Goal: Information Seeking & Learning: Understand process/instructions

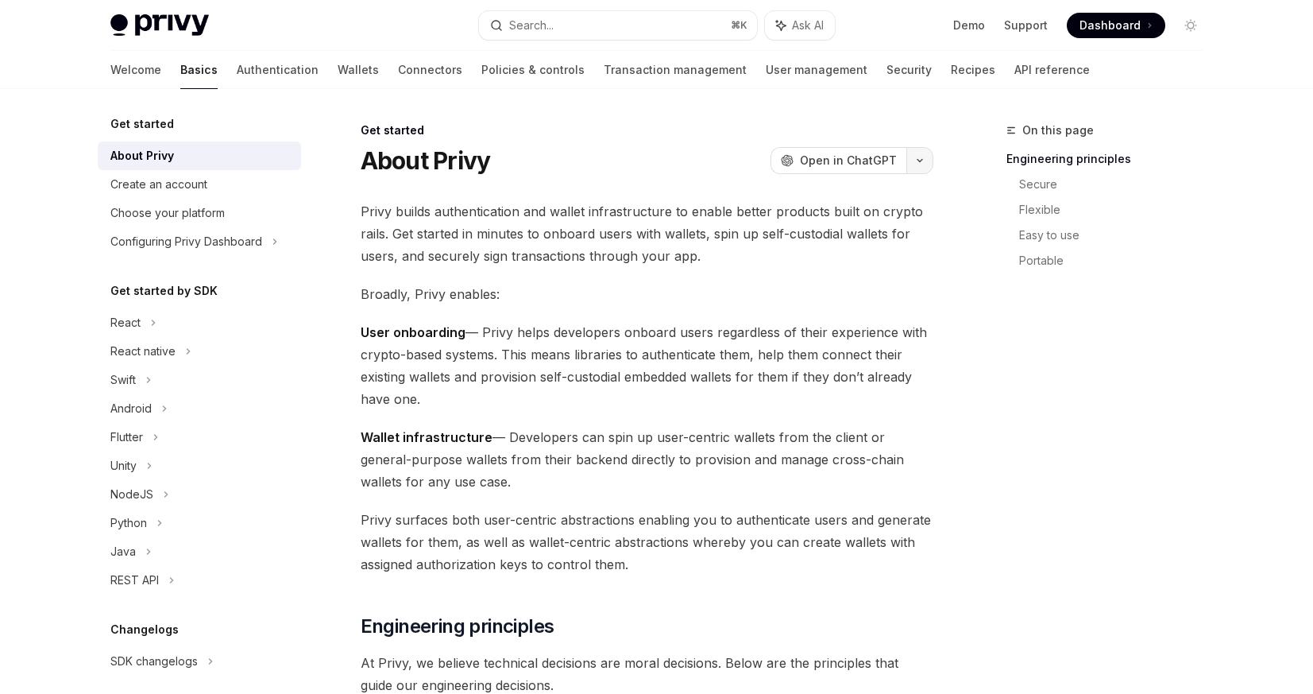
click at [915, 168] on button "button" at bounding box center [920, 160] width 27 height 27
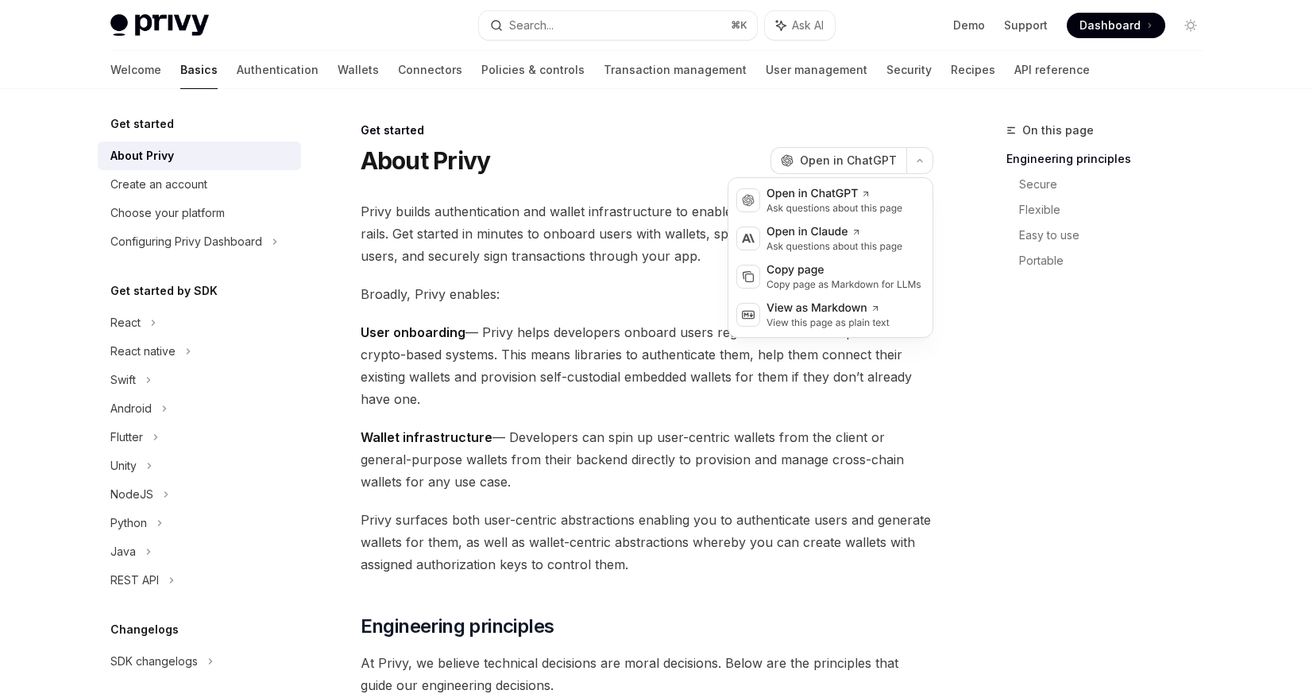
click at [532, 162] on div "About Privy OpenAI Open in ChatGPT" at bounding box center [647, 160] width 573 height 29
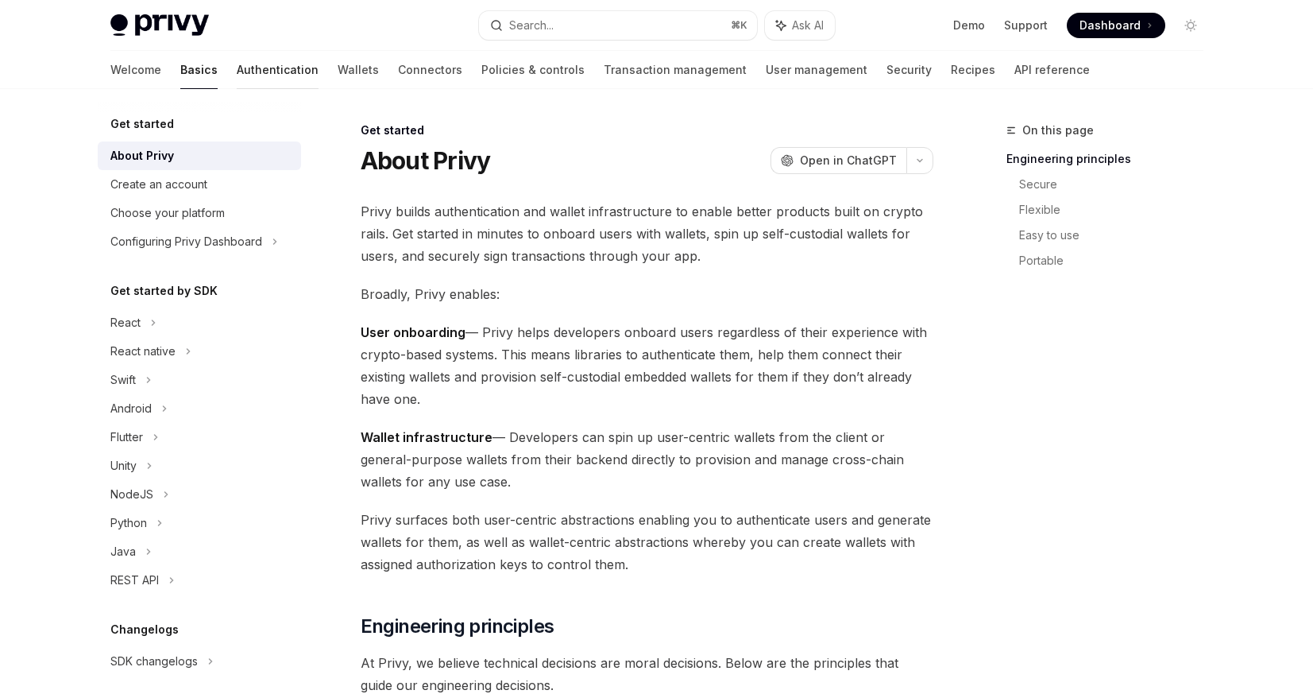
click at [237, 72] on link "Authentication" at bounding box center [278, 70] width 82 height 38
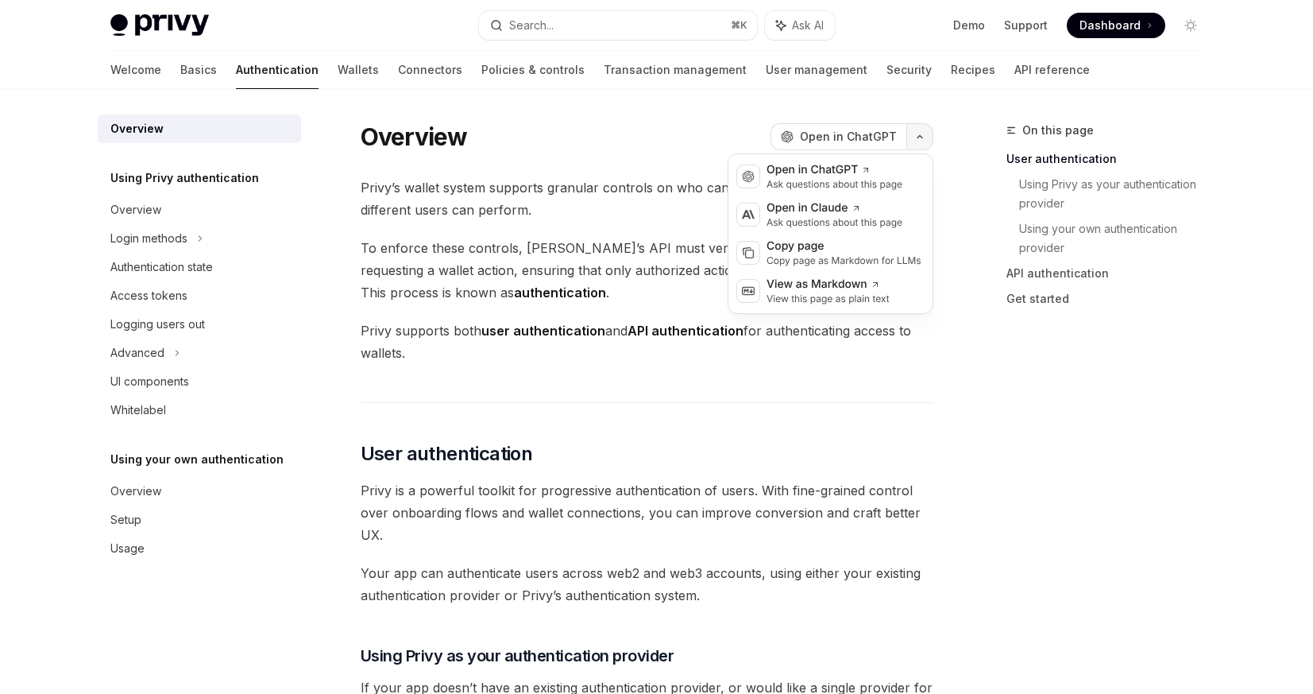
click at [923, 141] on button "button" at bounding box center [920, 136] width 27 height 27
click at [899, 176] on div "Open in ChatGPT" at bounding box center [835, 170] width 136 height 16
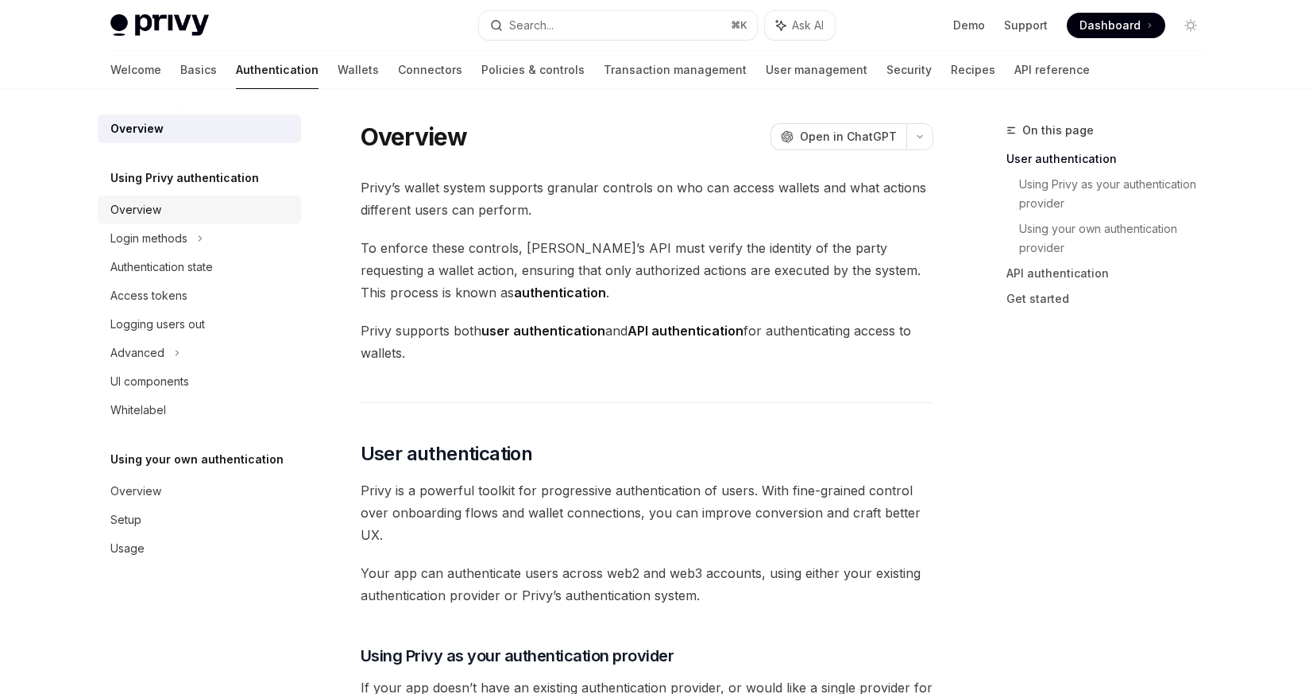
click at [219, 200] on div "Overview" at bounding box center [200, 209] width 181 height 19
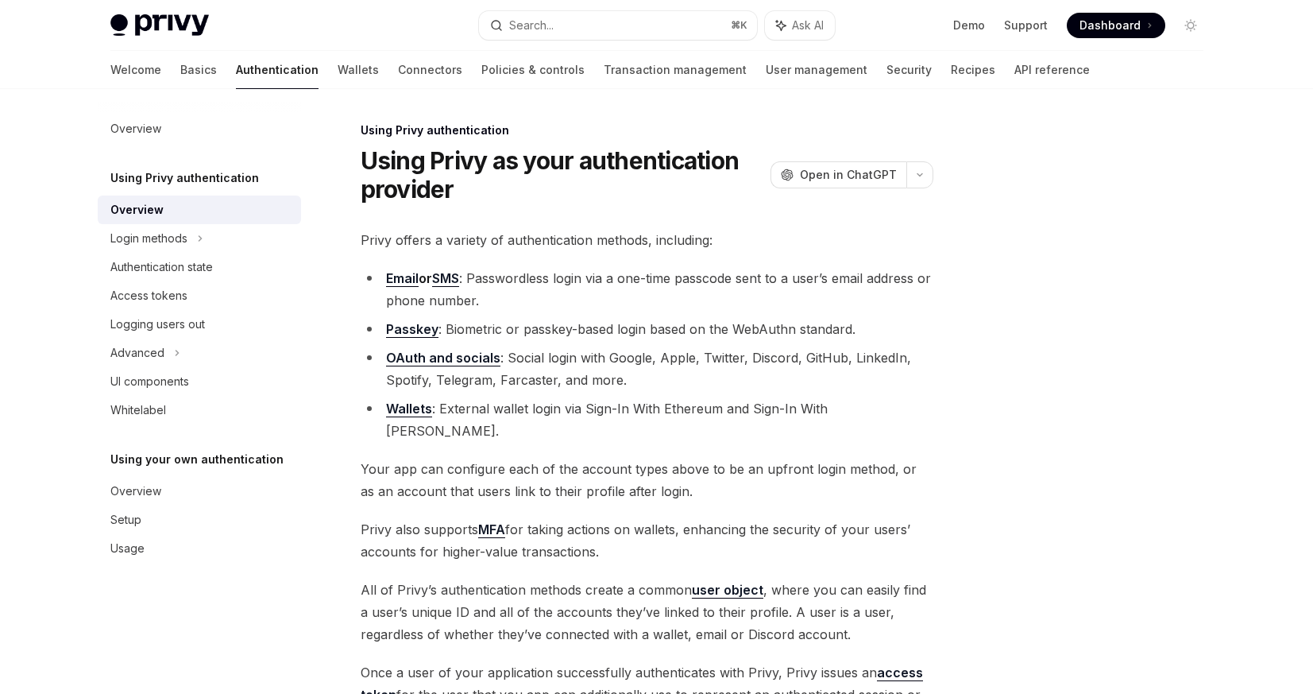
click at [240, 188] on h5 "Using your own authentication" at bounding box center [184, 177] width 149 height 19
click at [195, 484] on div "Overview" at bounding box center [200, 491] width 181 height 19
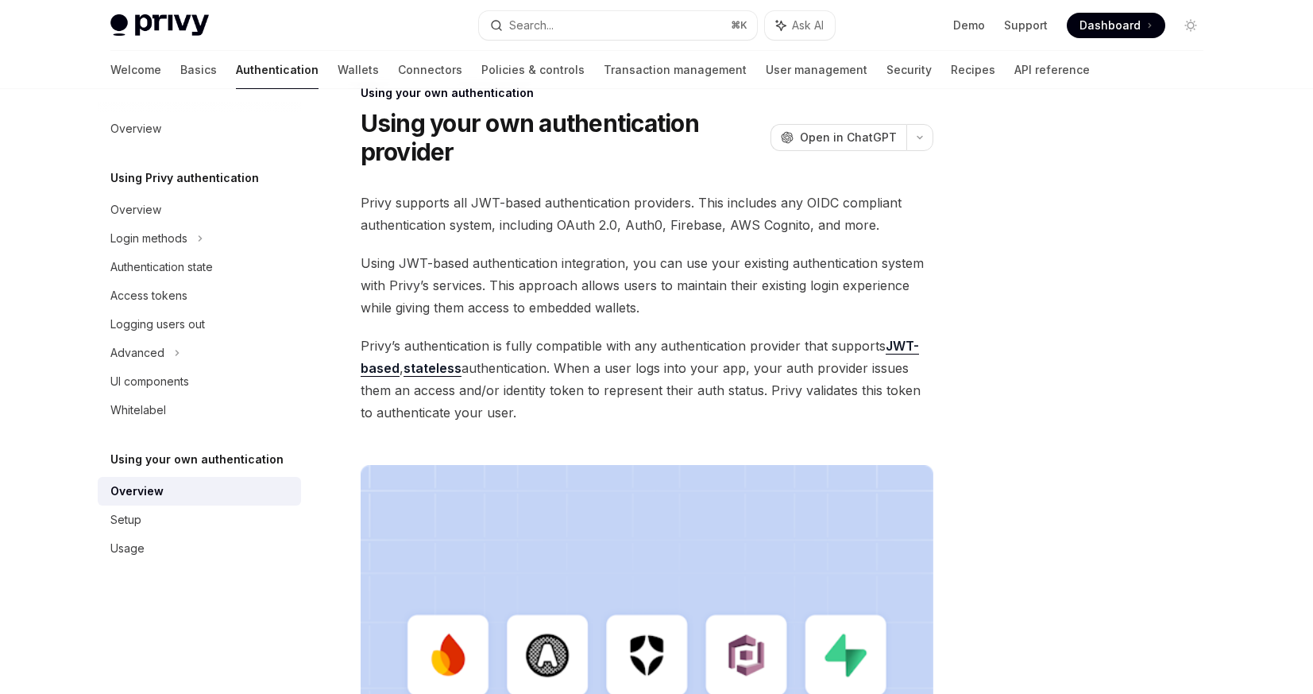
scroll to position [51, 0]
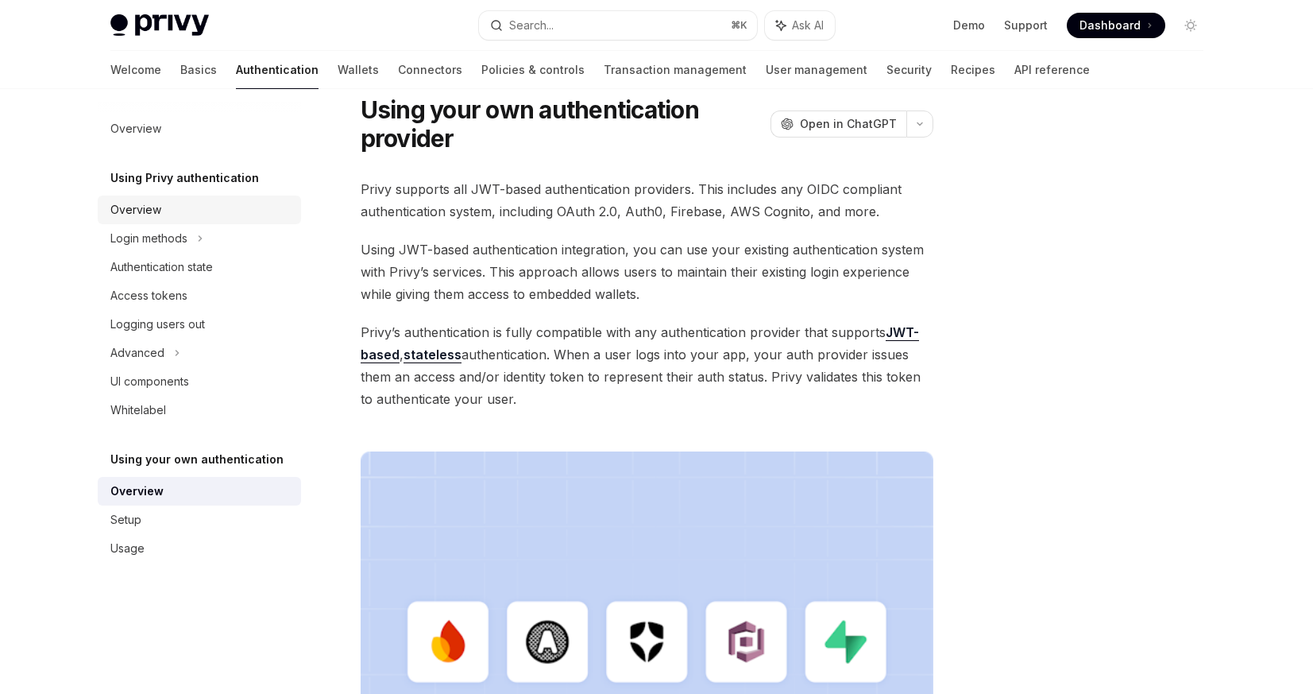
click at [208, 201] on div "Overview" at bounding box center [200, 209] width 181 height 19
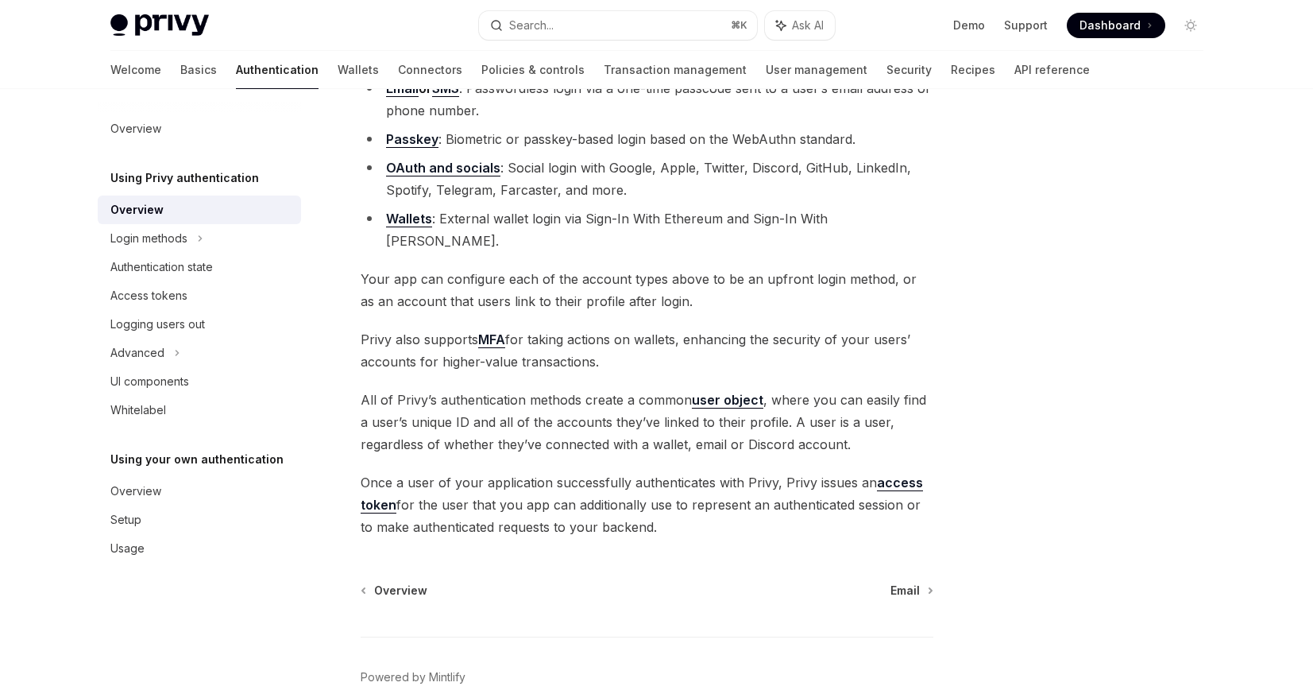
scroll to position [184, 0]
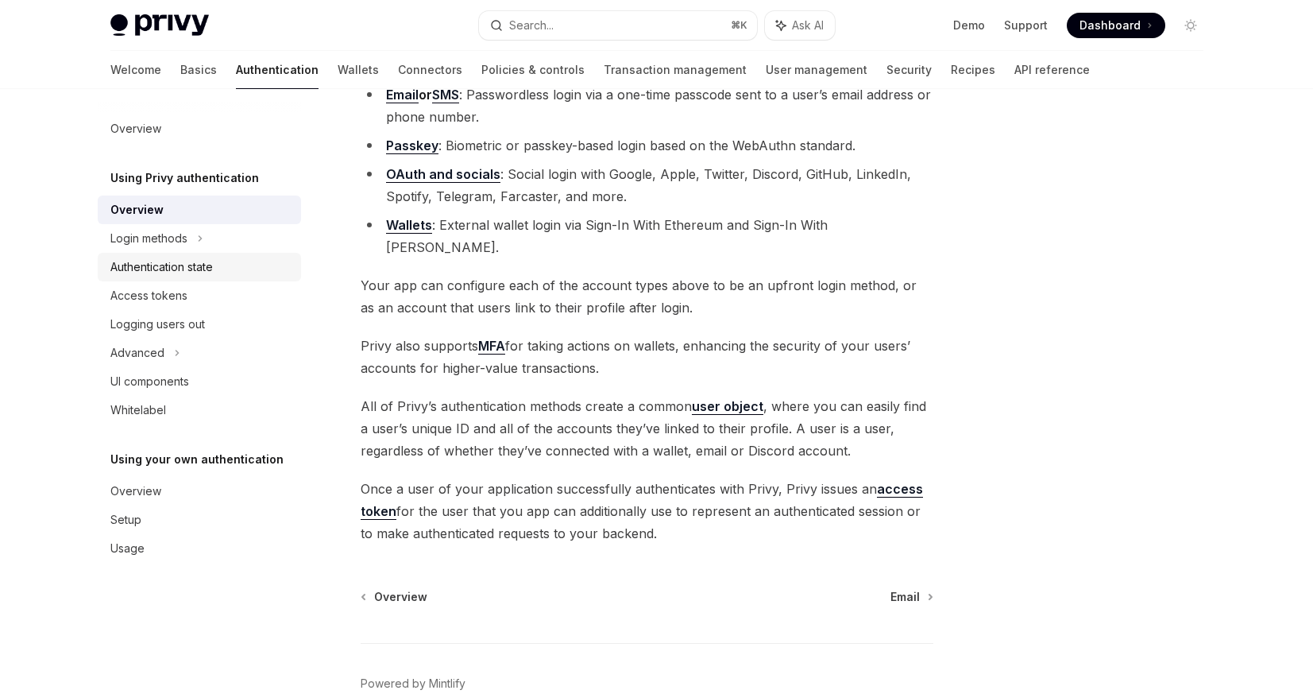
click at [241, 259] on div "Authentication state" at bounding box center [200, 266] width 181 height 19
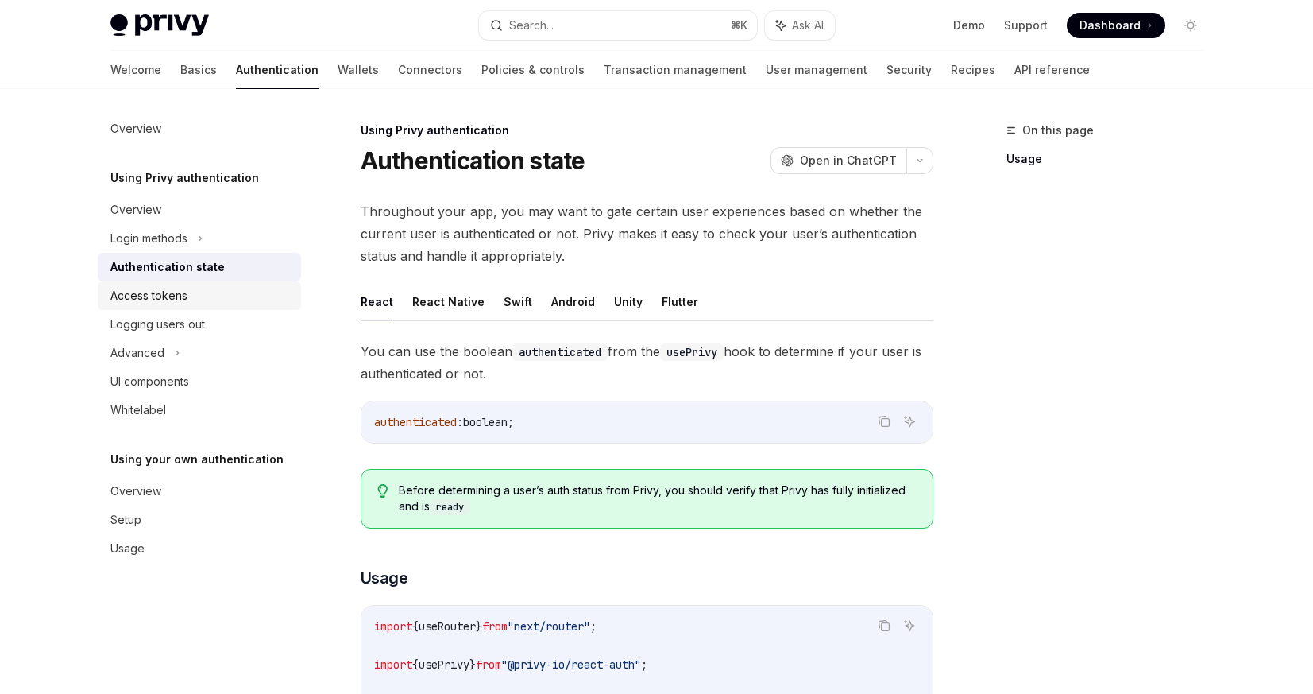
click at [250, 294] on div "Access tokens" at bounding box center [200, 295] width 181 height 19
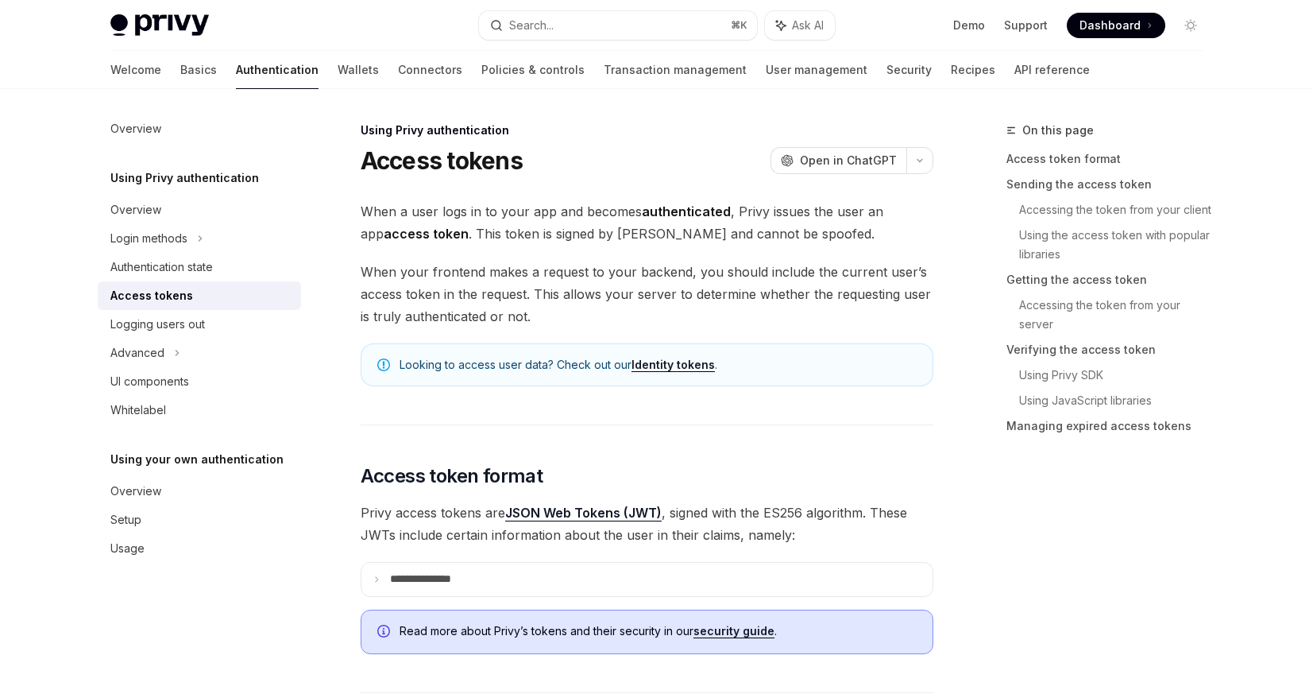
type textarea "*"
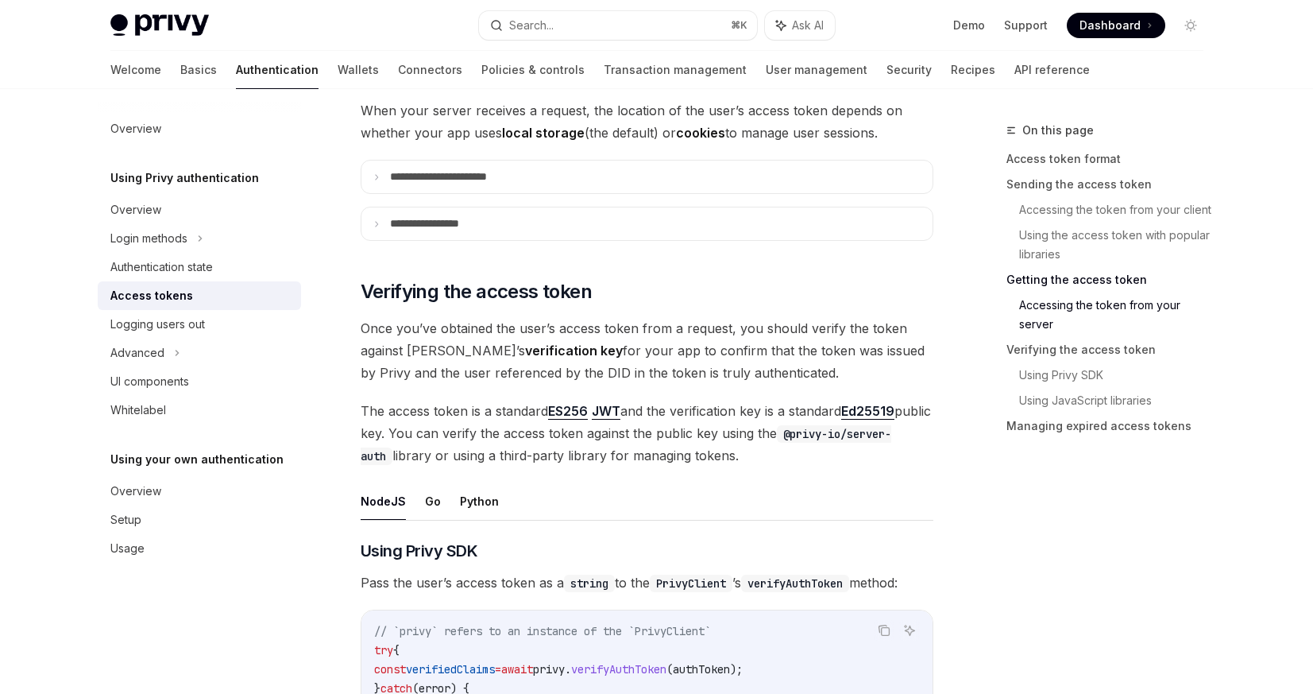
scroll to position [2153, 0]
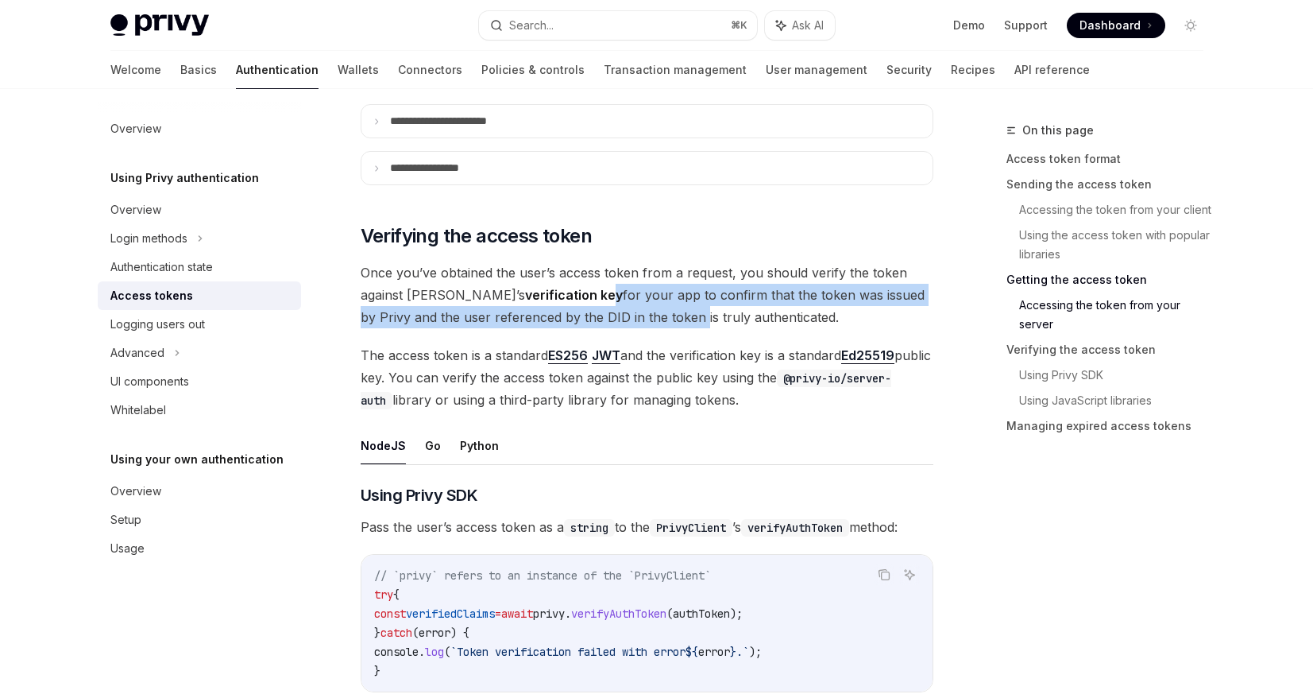
drag, startPoint x: 539, startPoint y: 284, endPoint x: 616, endPoint y: 304, distance: 79.6
click at [616, 304] on span "Once you’ve obtained the user’s access token from a request, you should verify …" at bounding box center [647, 294] width 573 height 67
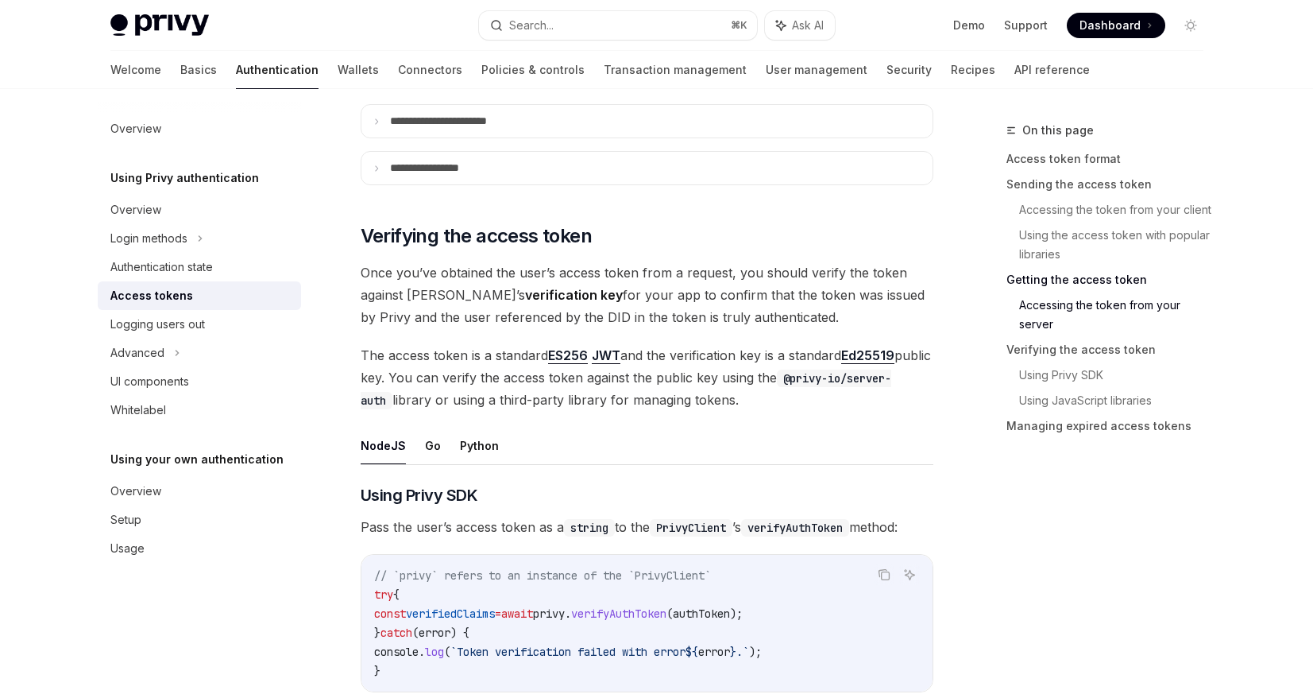
drag, startPoint x: 538, startPoint y: 291, endPoint x: 800, endPoint y: 323, distance: 264.2
click at [800, 323] on span "Once you’ve obtained the user’s access token from a request, you should verify …" at bounding box center [647, 294] width 573 height 67
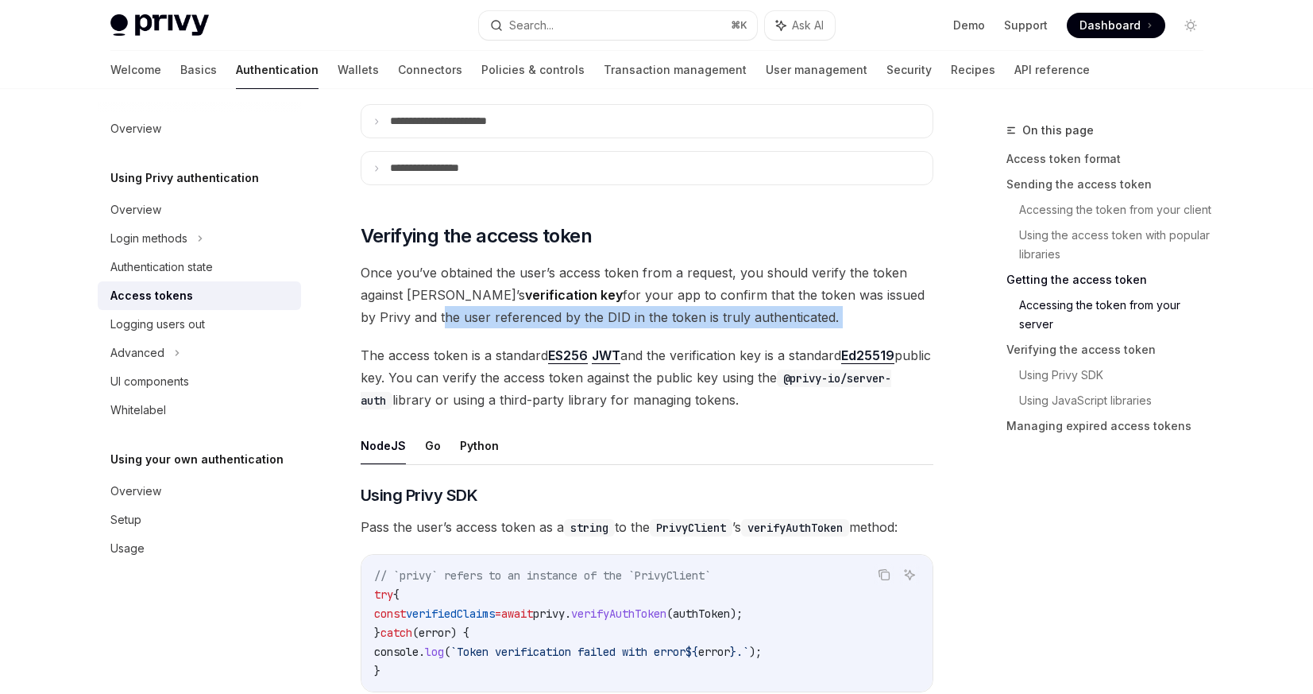
drag, startPoint x: 359, startPoint y: 321, endPoint x: 799, endPoint y: 329, distance: 439.5
click at [799, 329] on div "**********" at bounding box center [498, 327] width 877 height 4718
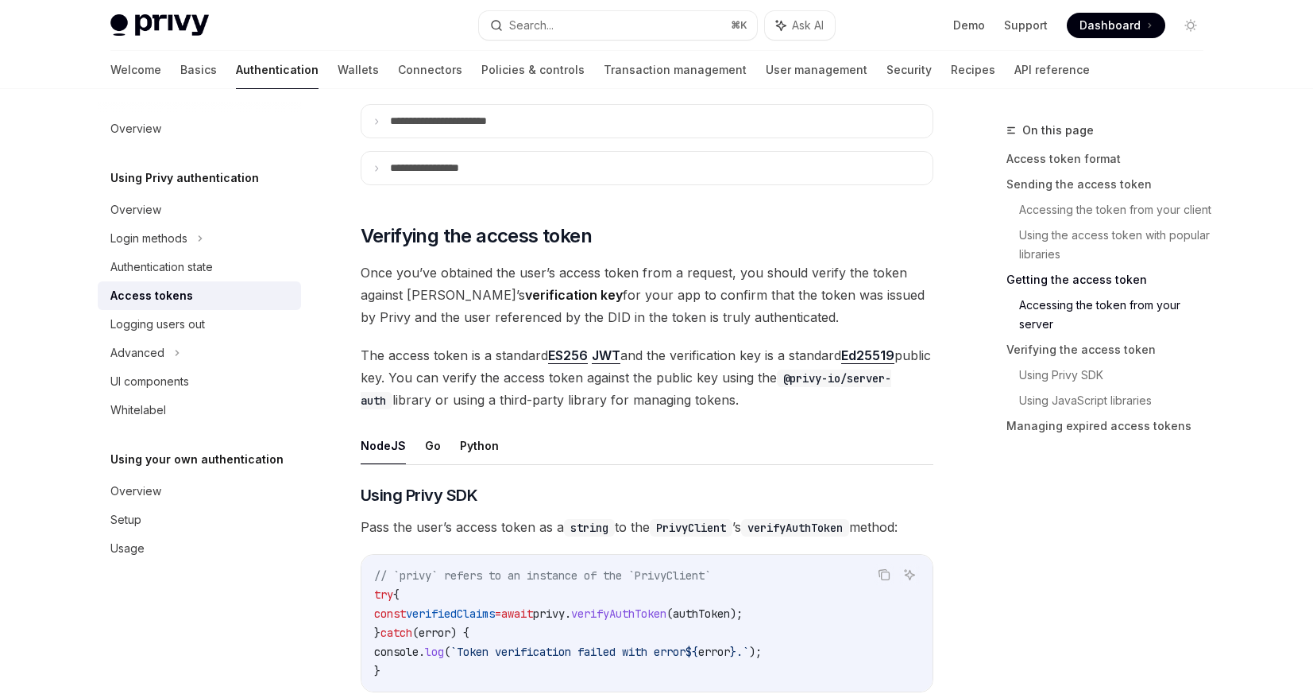
click at [799, 329] on div "**********" at bounding box center [647, 249] width 573 height 4403
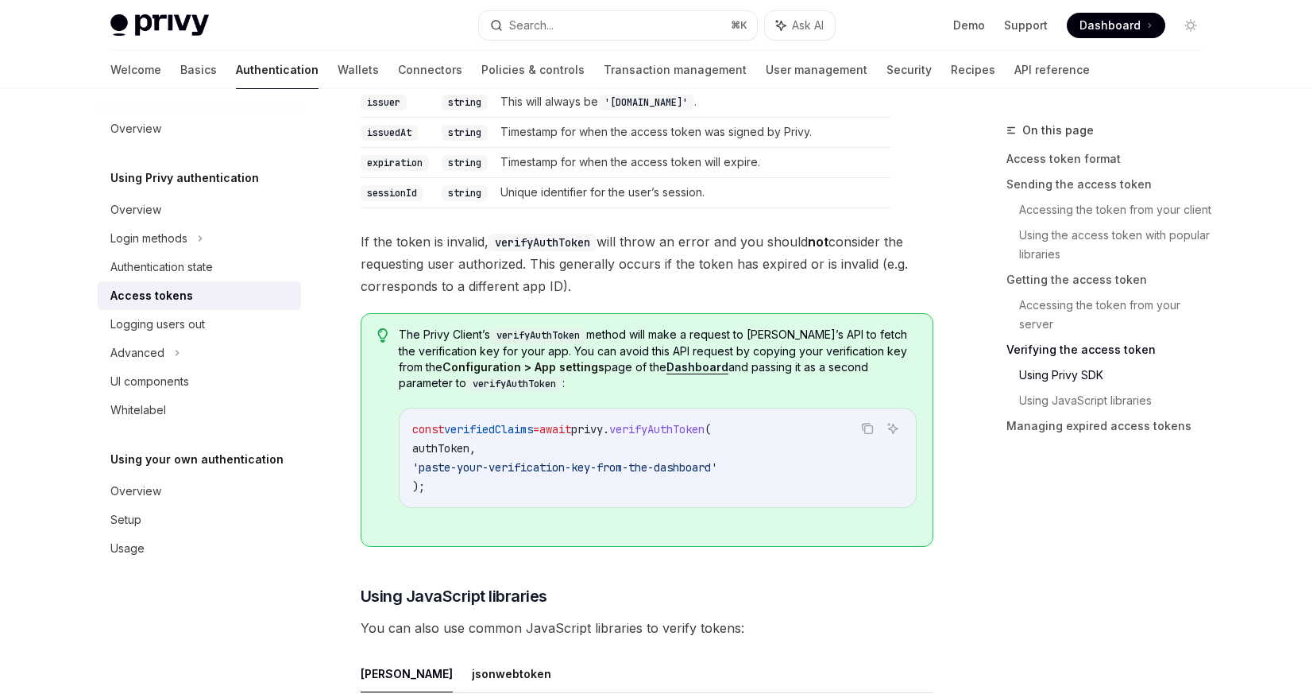
scroll to position [2856, 0]
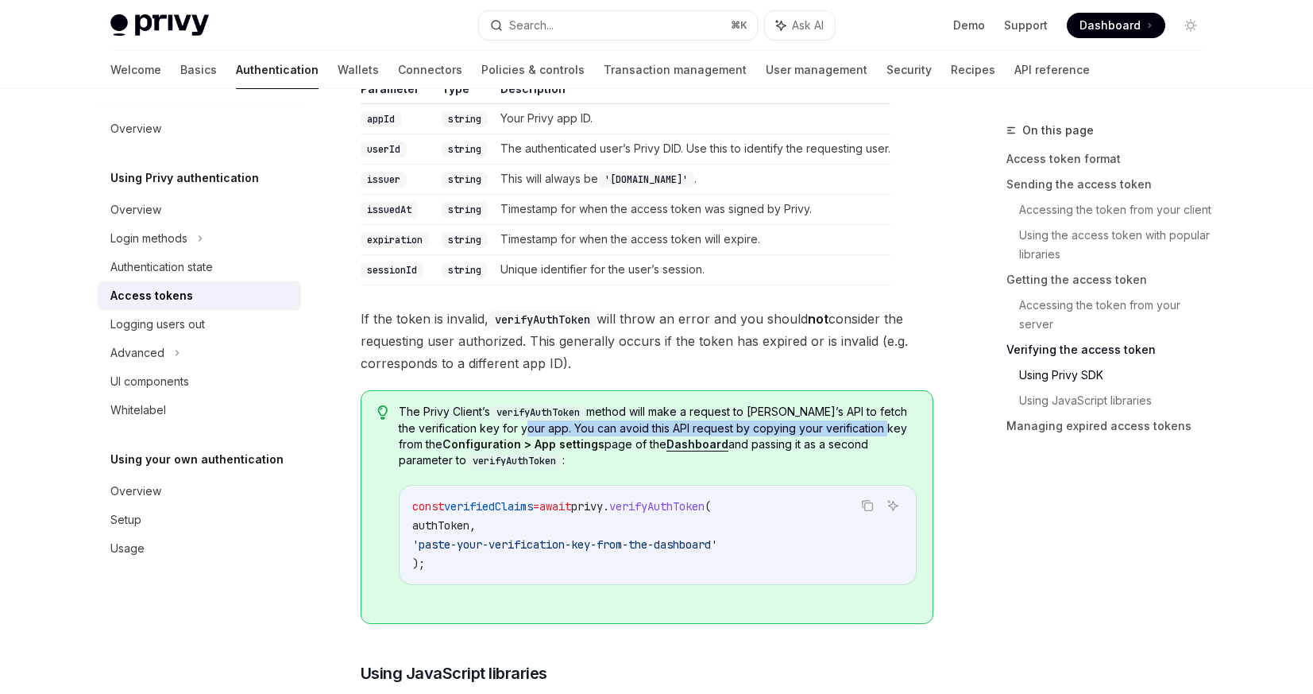
drag, startPoint x: 547, startPoint y: 425, endPoint x: 900, endPoint y: 426, distance: 353.6
click at [900, 426] on span "The Privy Client’s verifyAuthToken method will make a request to Privy’s API to…" at bounding box center [657, 436] width 517 height 65
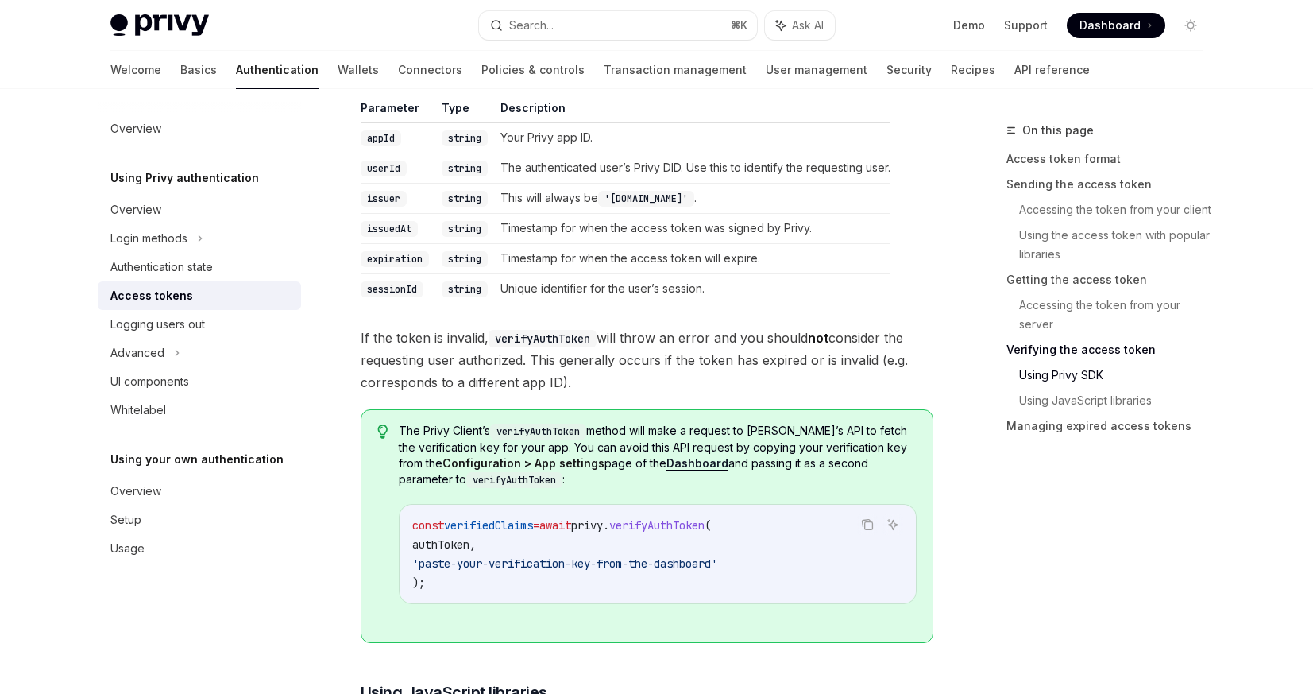
scroll to position [2829, 0]
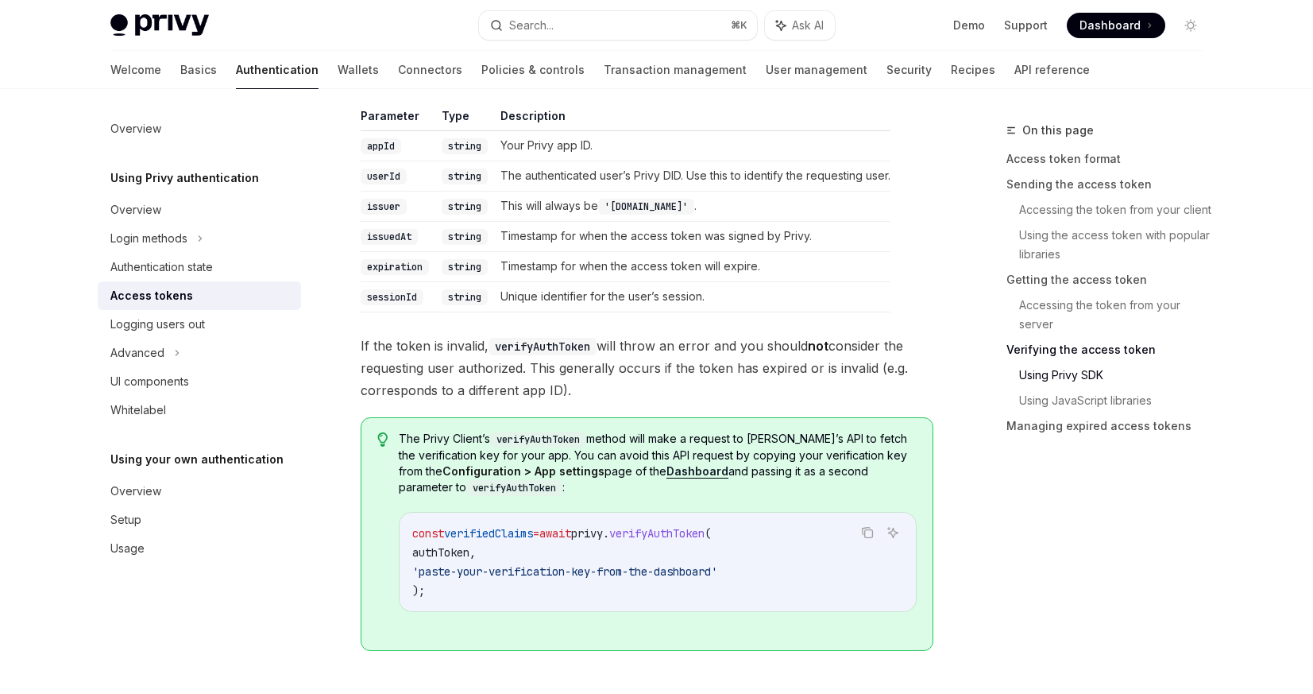
drag, startPoint x: 609, startPoint y: 344, endPoint x: 648, endPoint y: 385, distance: 56.2
click at [648, 385] on span "If the token is invalid, verifyAuthToken will throw an error and you should not…" at bounding box center [647, 368] width 573 height 67
click at [533, 369] on span "If the token is invalid, verifyAuthToken will throw an error and you should not…" at bounding box center [647, 368] width 573 height 67
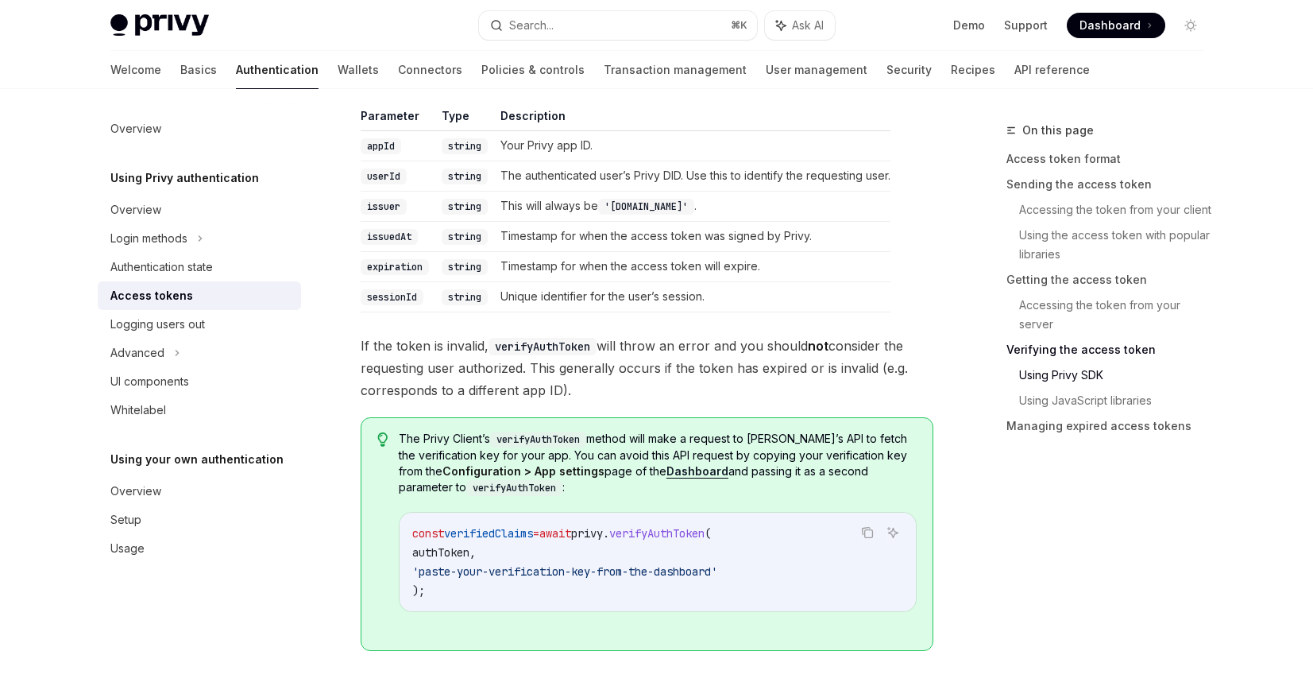
click at [569, 382] on span "If the token is invalid, verifyAuthToken will throw an error and you should not…" at bounding box center [647, 368] width 573 height 67
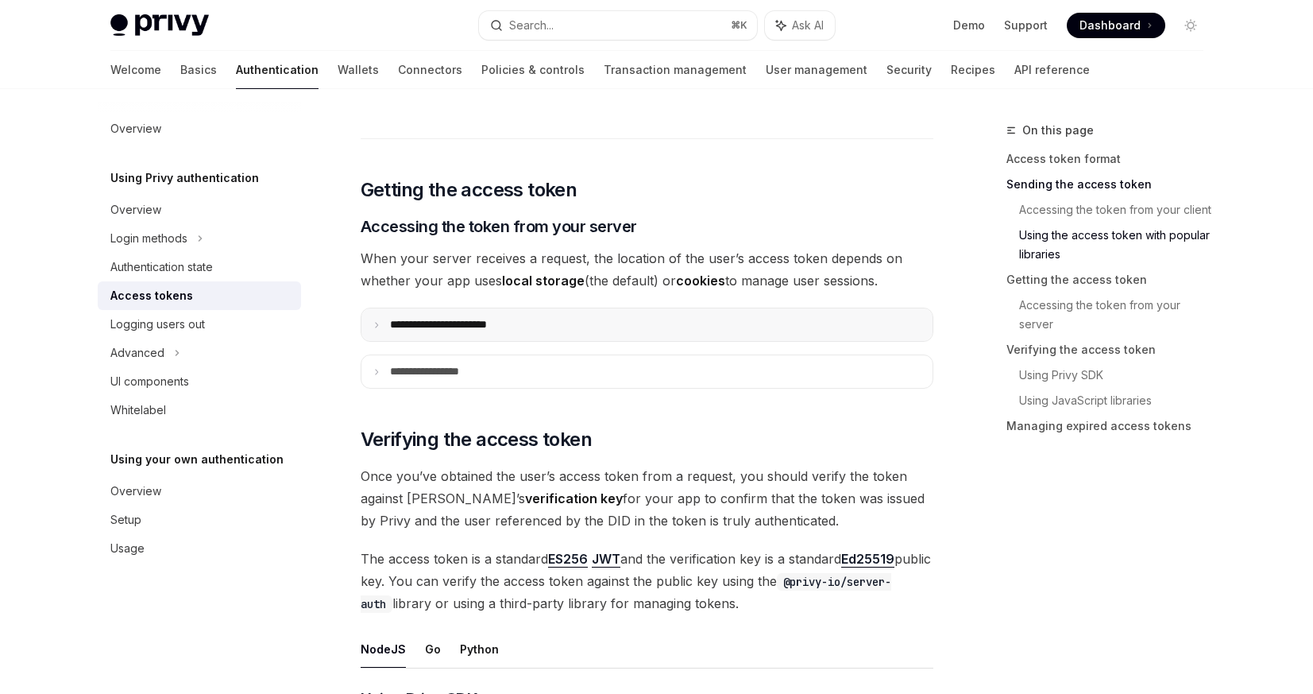
scroll to position [1979, 0]
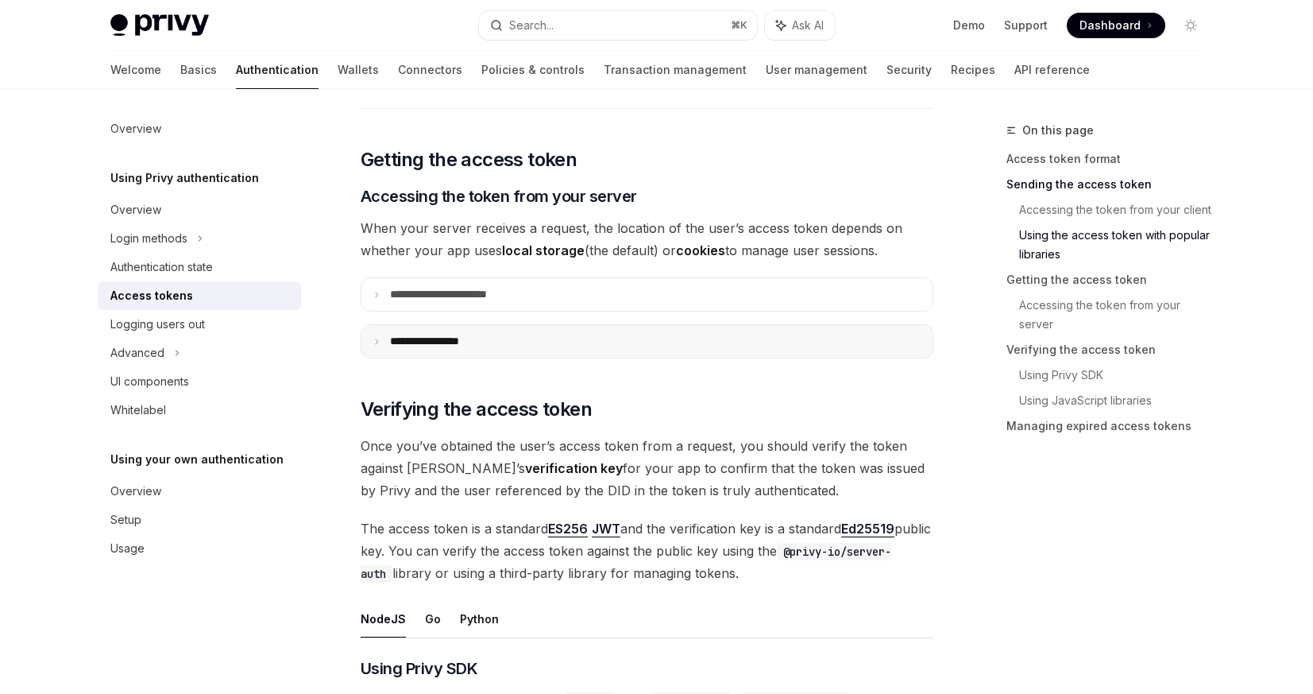
click at [539, 334] on summary "**********" at bounding box center [647, 341] width 571 height 33
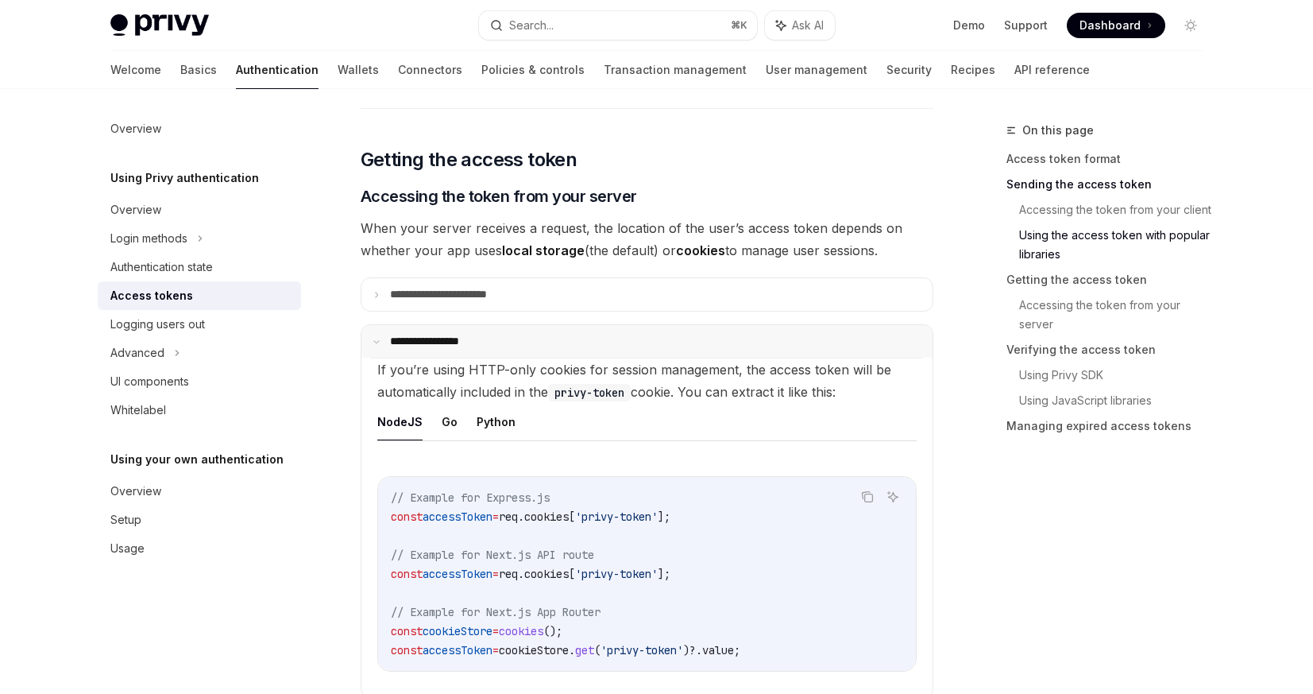
click at [538, 331] on summary "**********" at bounding box center [647, 341] width 571 height 33
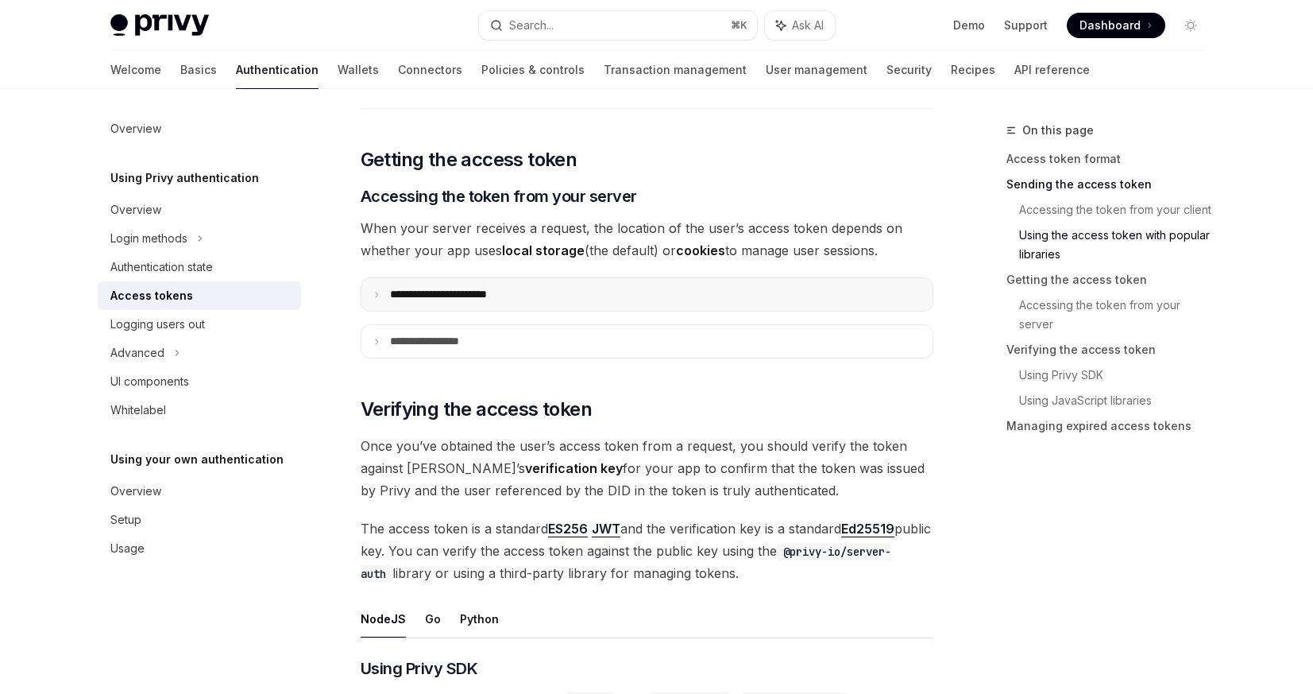
click at [573, 308] on summary "**********" at bounding box center [647, 294] width 571 height 33
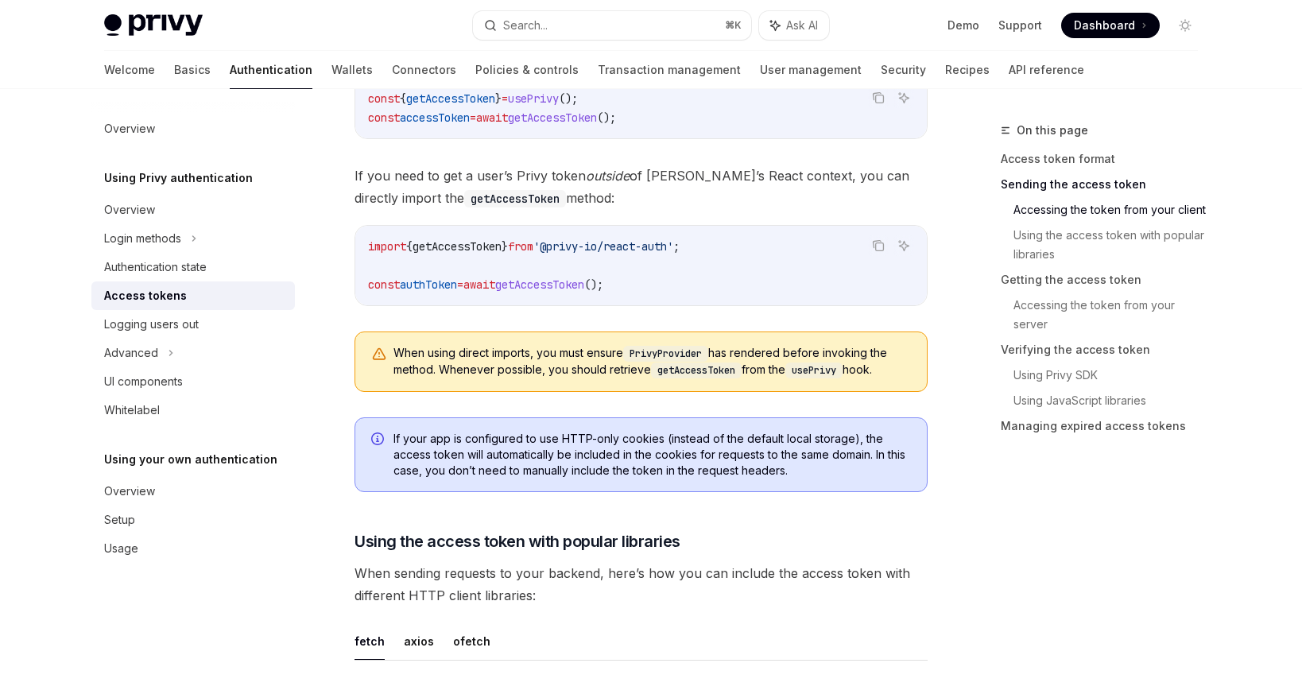
scroll to position [1043, 0]
